Goal: Information Seeking & Learning: Learn about a topic

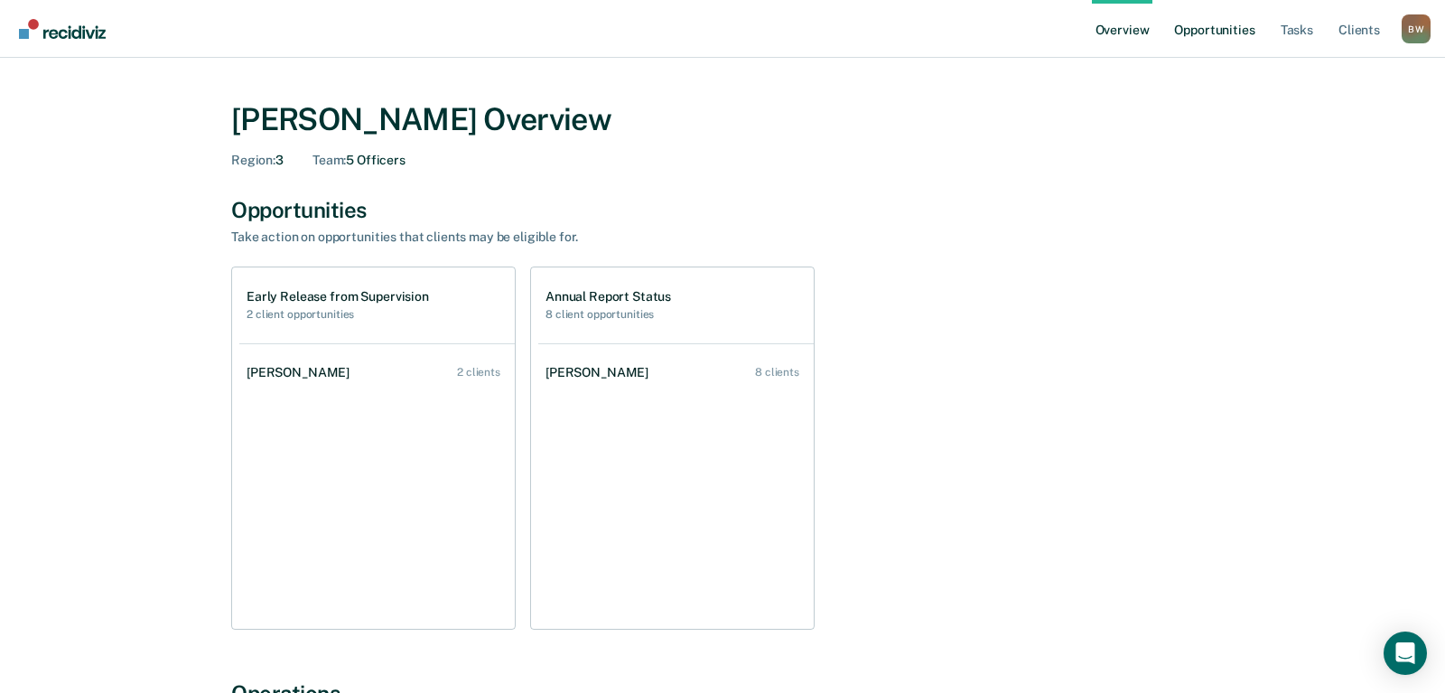
click at [1187, 37] on link "Opportunities" at bounding box center [1214, 29] width 88 height 58
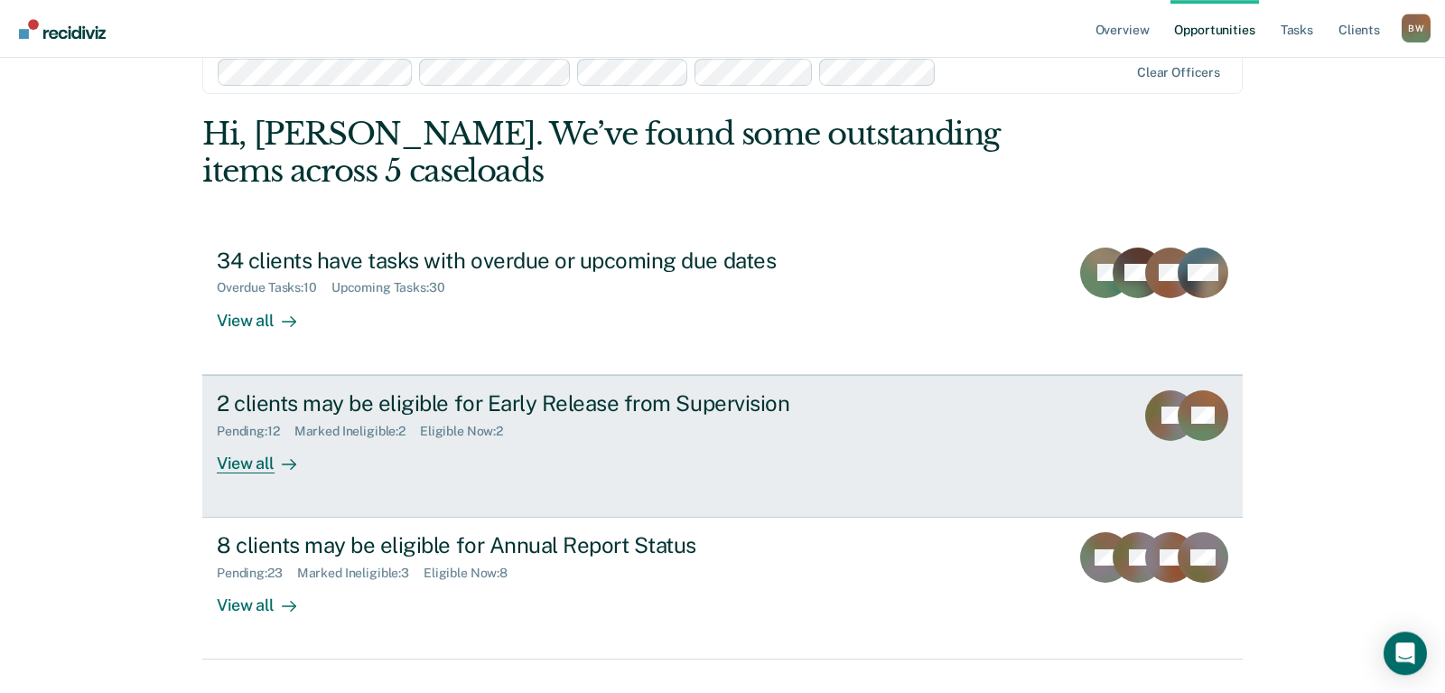
scroll to position [75, 0]
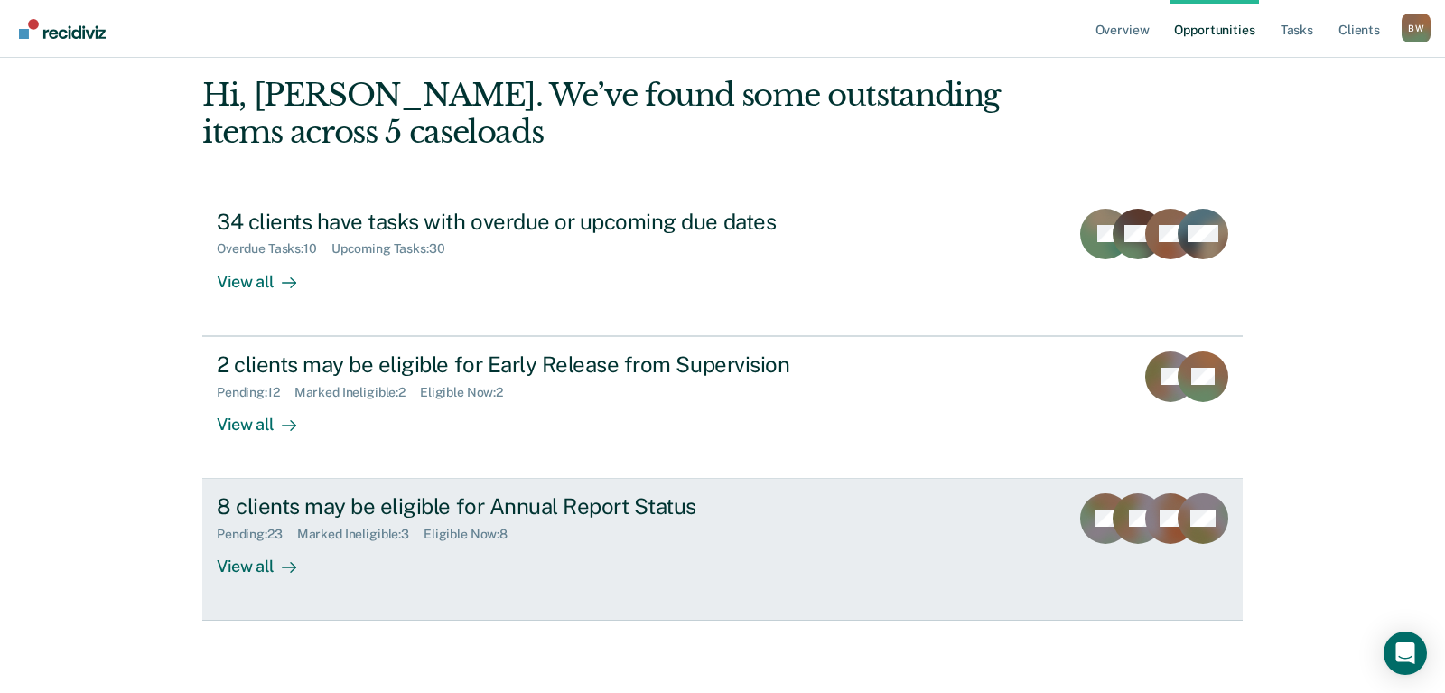
click at [407, 504] on div "8 clients may be eligible for Annual Report Status" at bounding box center [534, 506] width 634 height 26
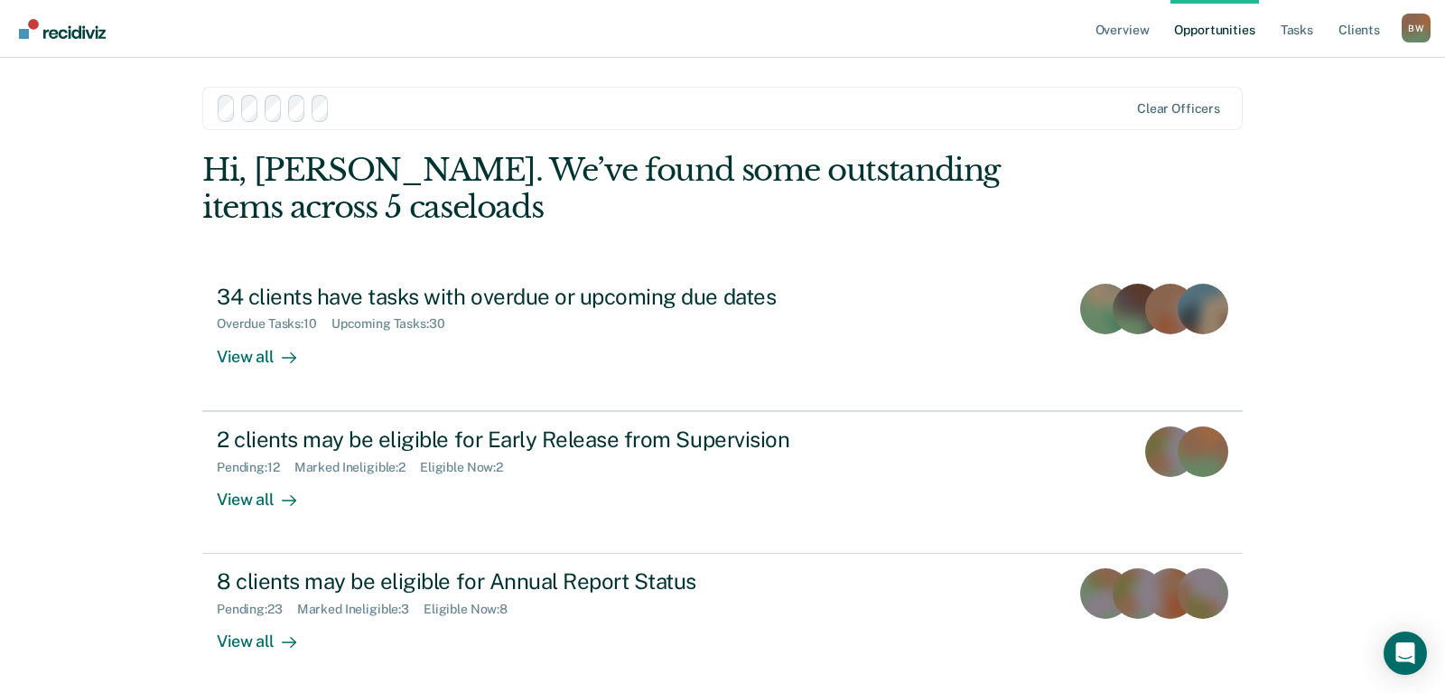
scroll to position [75, 0]
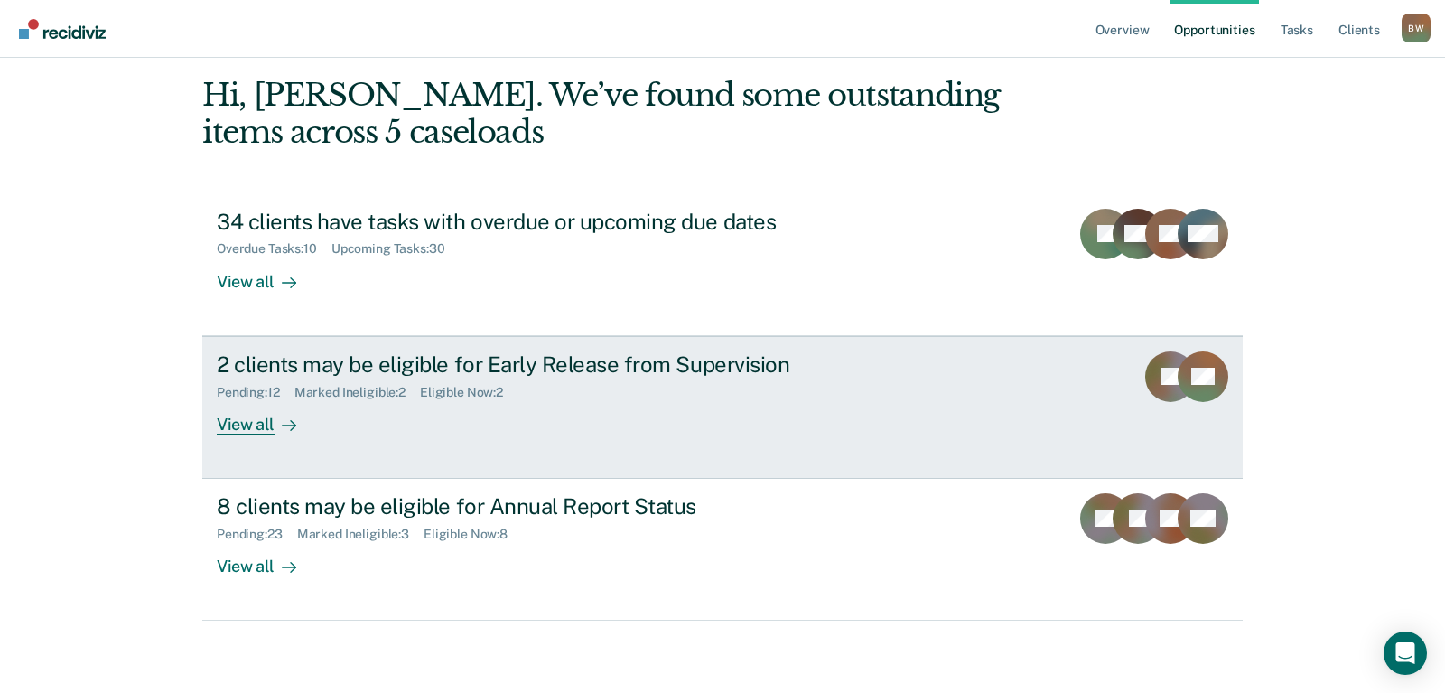
click at [297, 365] on div "2 clients may be eligible for Early Release from Supervision" at bounding box center [534, 364] width 634 height 26
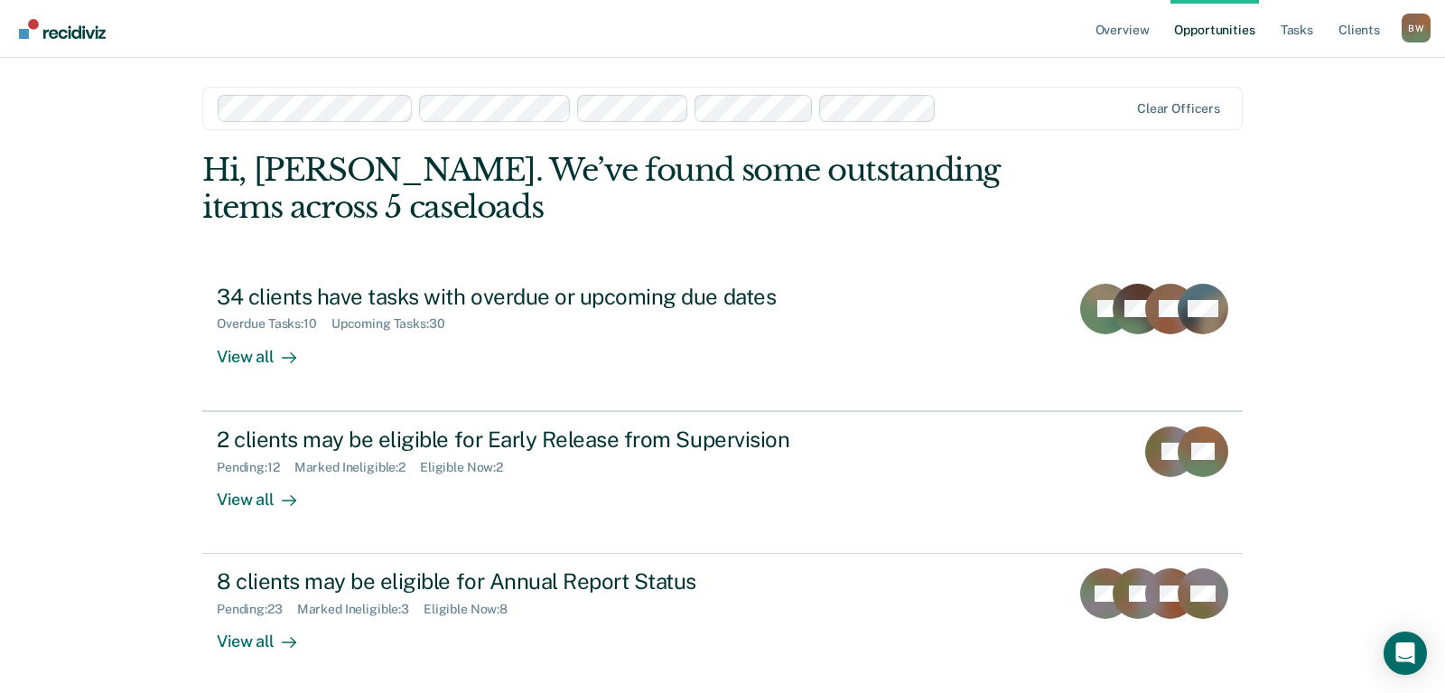
scroll to position [75, 0]
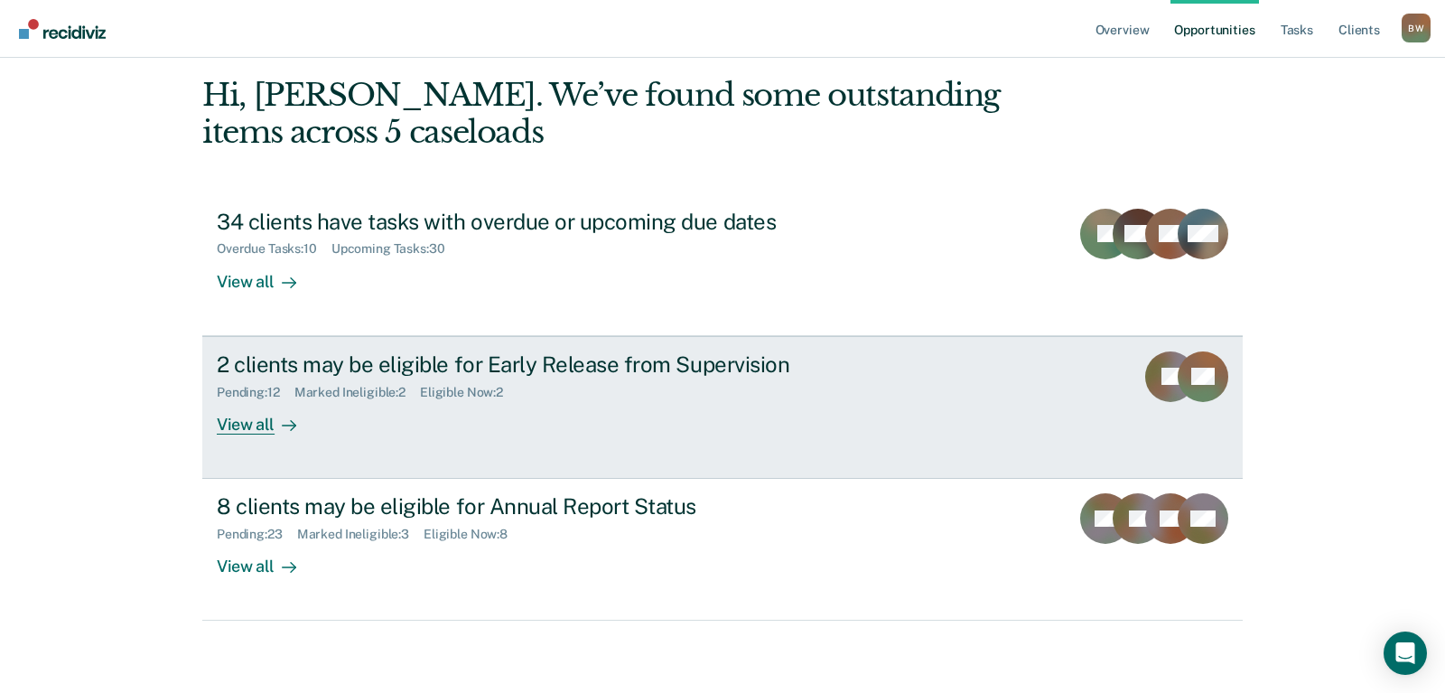
click at [315, 364] on div "2 clients may be eligible for Early Release from Supervision" at bounding box center [534, 364] width 634 height 26
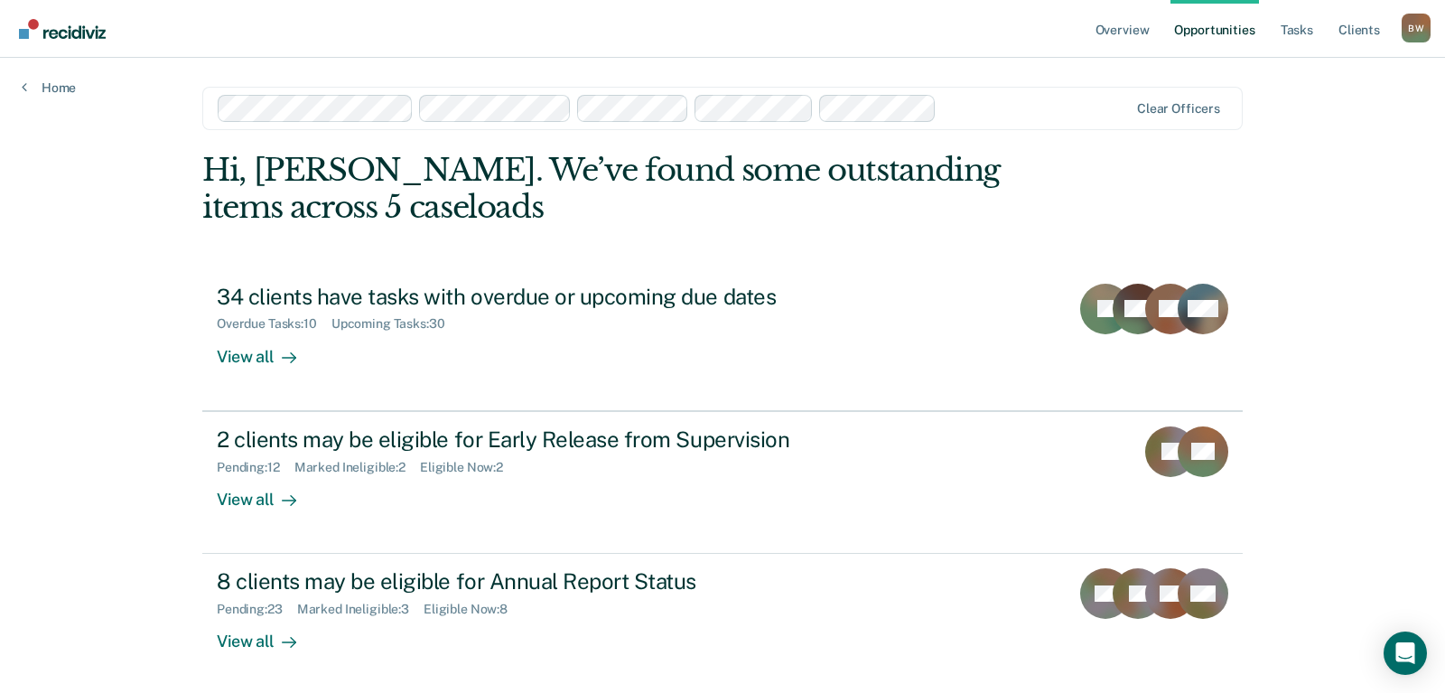
scroll to position [75, 0]
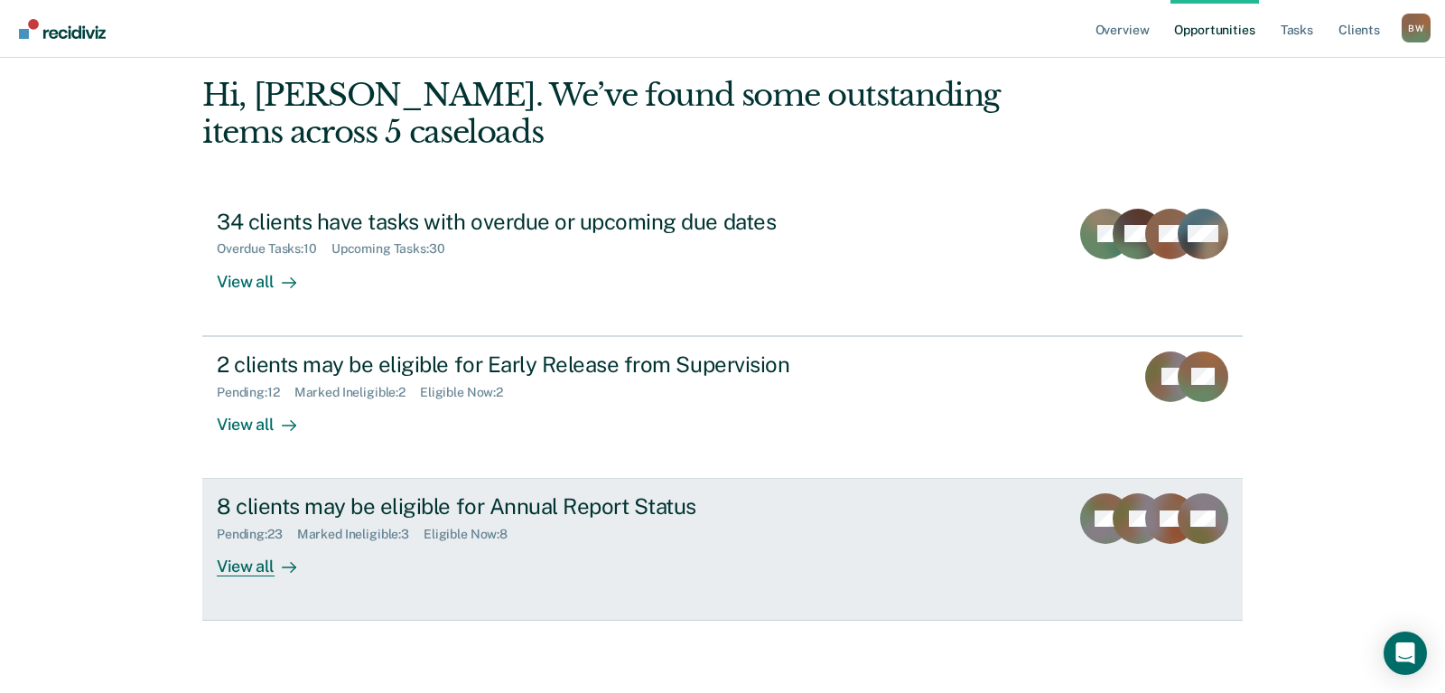
click at [293, 507] on div "8 clients may be eligible for Annual Report Status" at bounding box center [534, 506] width 634 height 26
